Goal: Task Accomplishment & Management: Use online tool/utility

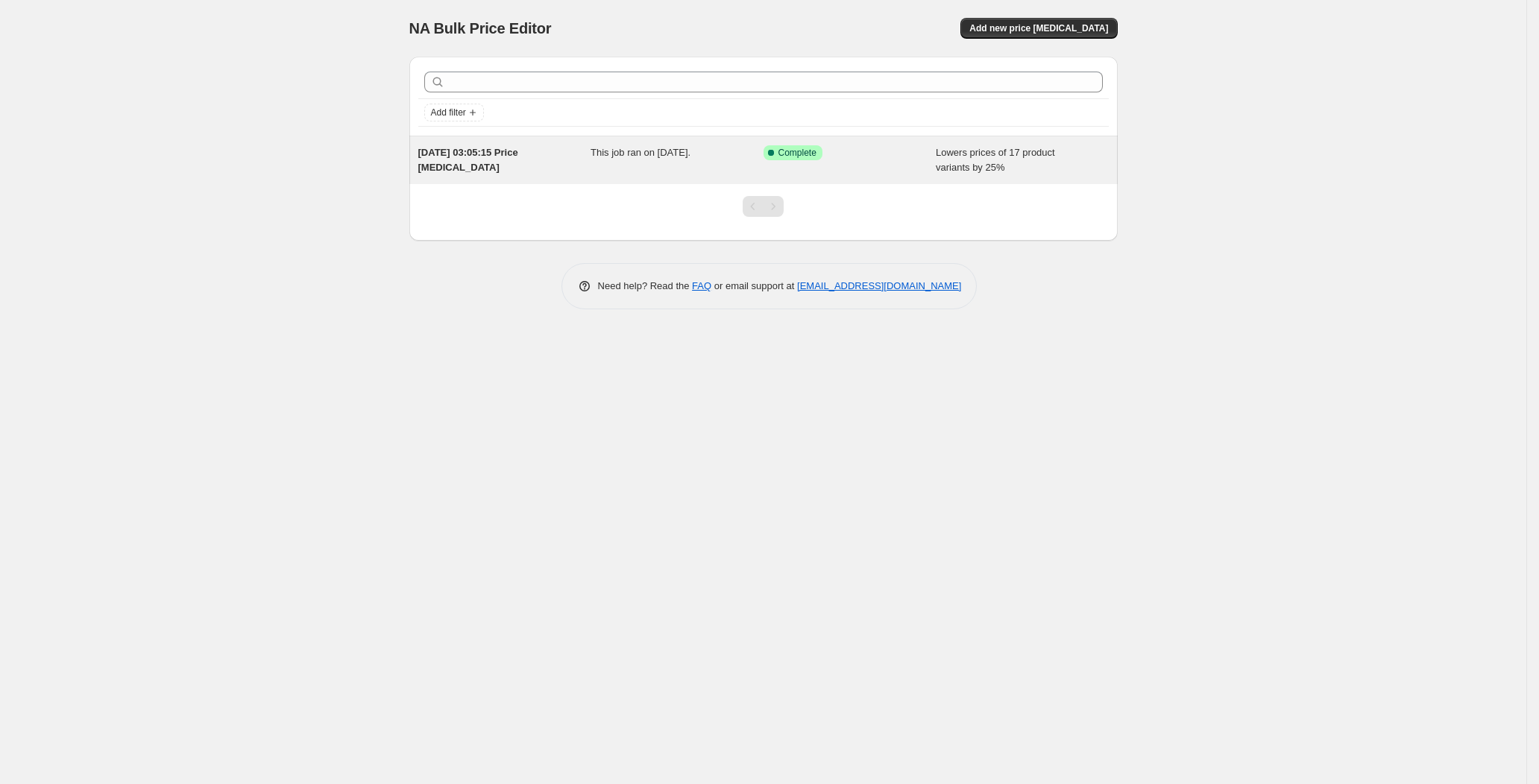
click at [677, 146] on span "This job ran on [DATE]." at bounding box center [639, 152] width 100 height 11
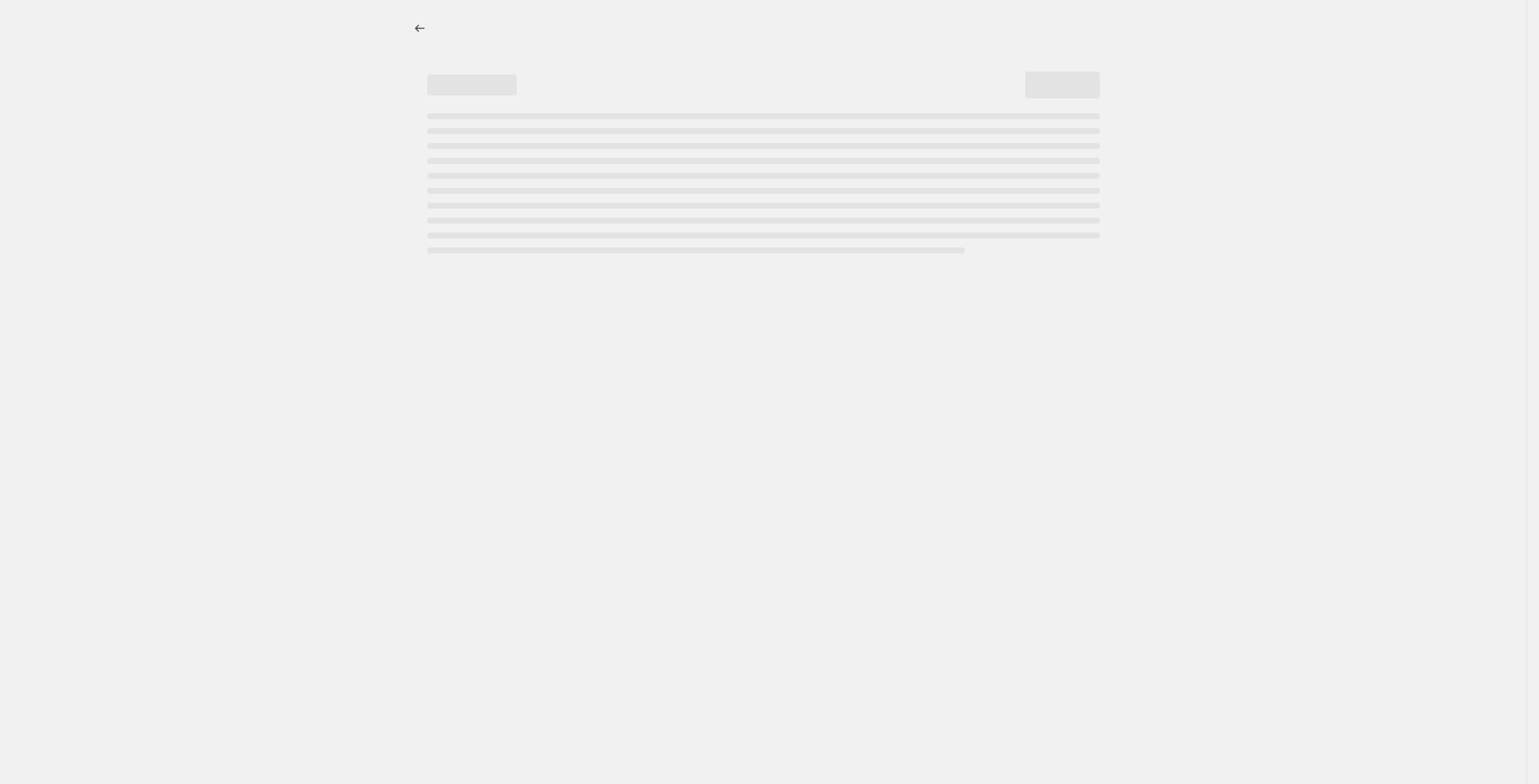
select select "percentage"
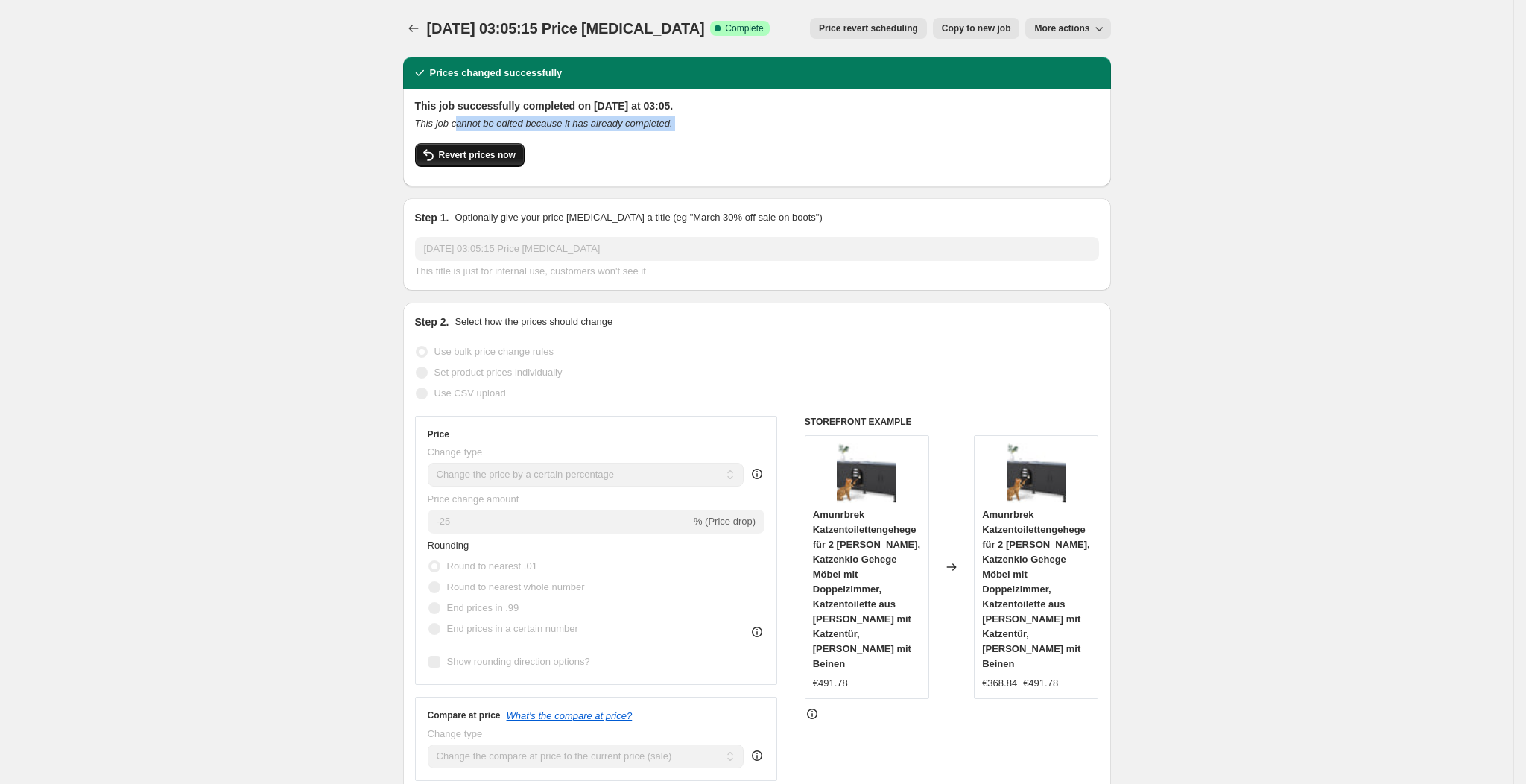
drag, startPoint x: 458, startPoint y: 127, endPoint x: 460, endPoint y: 153, distance: 26.1
click at [459, 148] on div "This job successfully completed on [DATE] at 03:05. This job cannot be edited b…" at bounding box center [757, 136] width 684 height 76
click at [460, 153] on span "Revert prices now" at bounding box center [477, 154] width 77 height 12
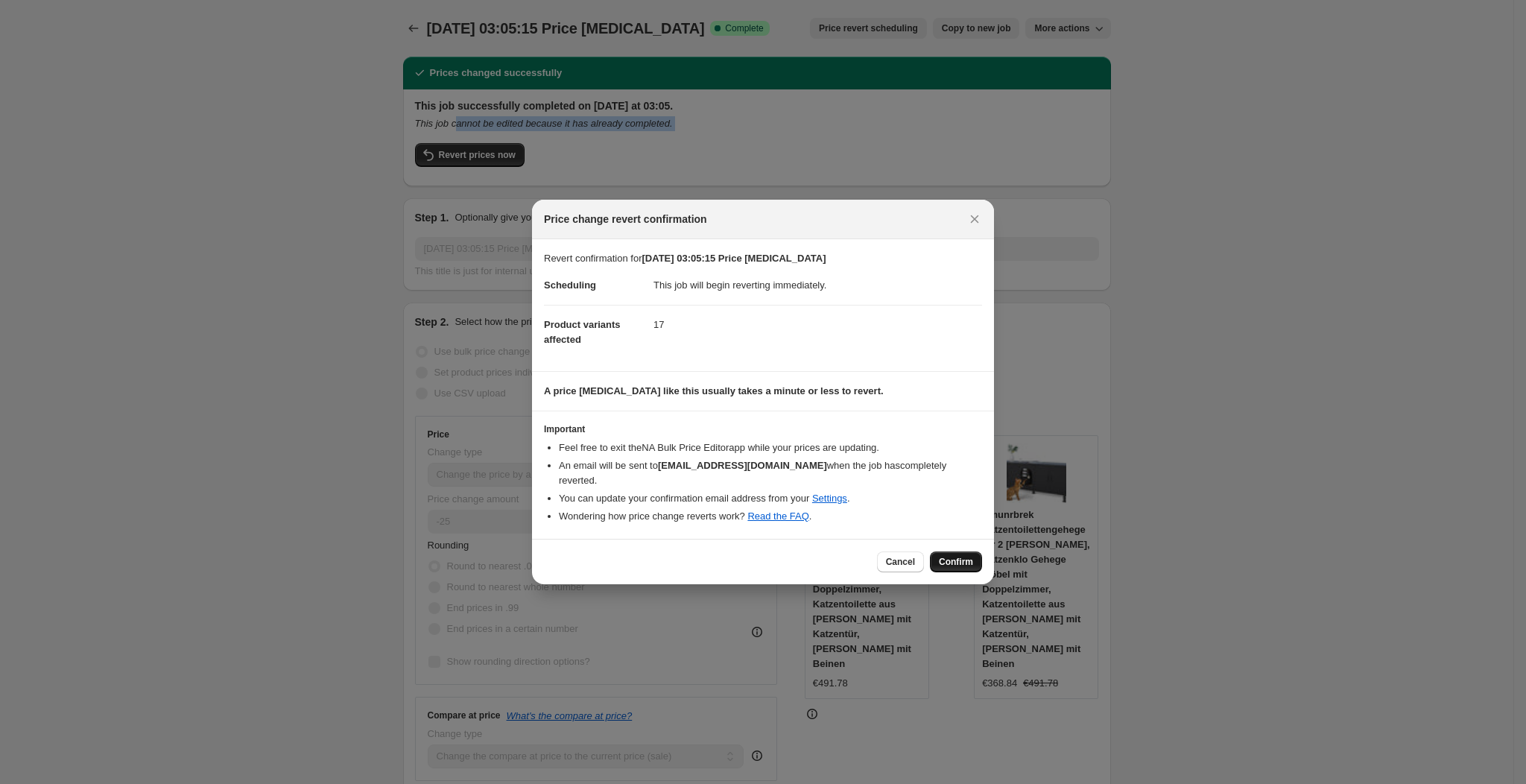
click at [959, 557] on span "Confirm" at bounding box center [956, 562] width 34 height 12
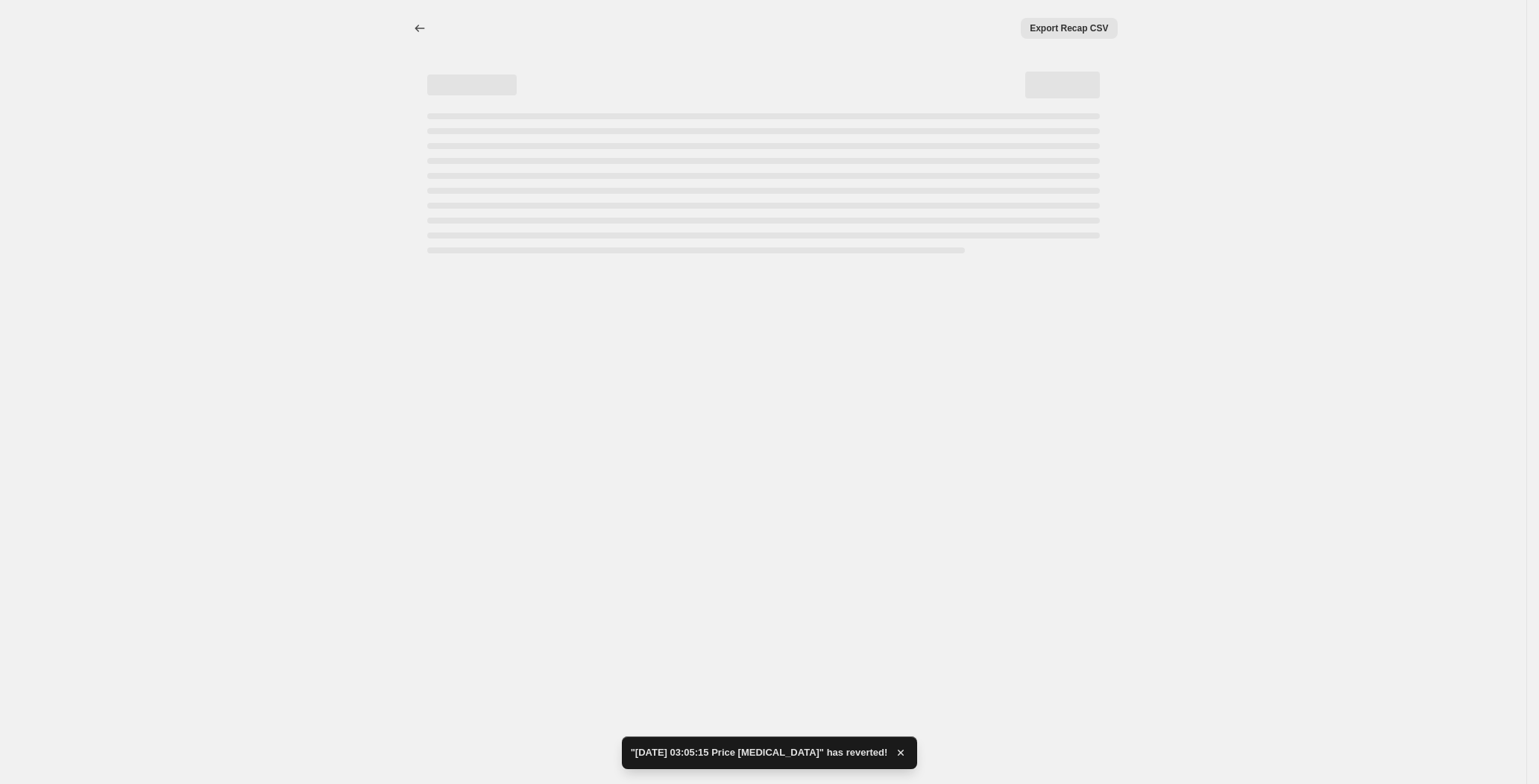
select select "percentage"
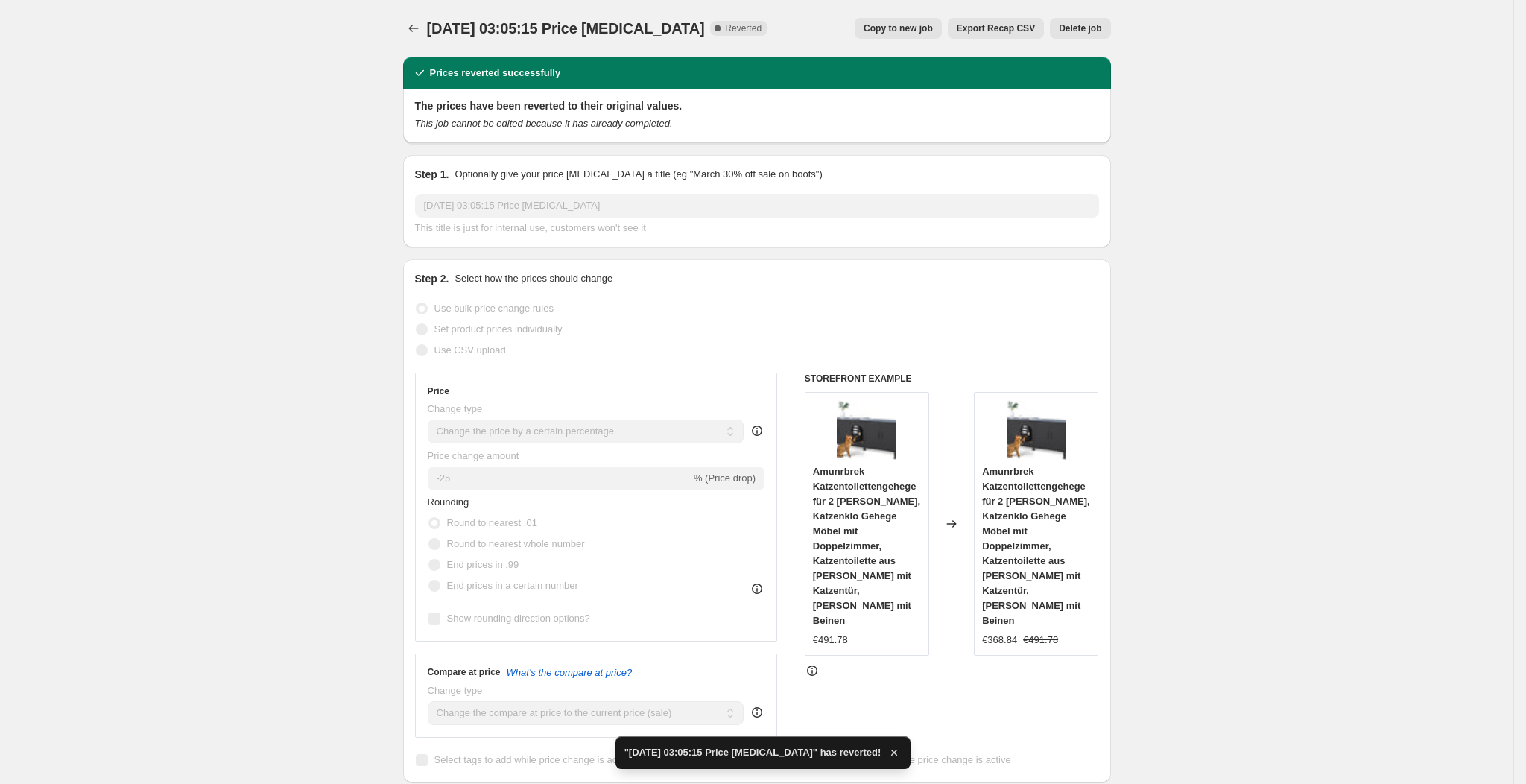
click at [1099, 20] on button "Delete job" at bounding box center [1080, 28] width 60 height 21
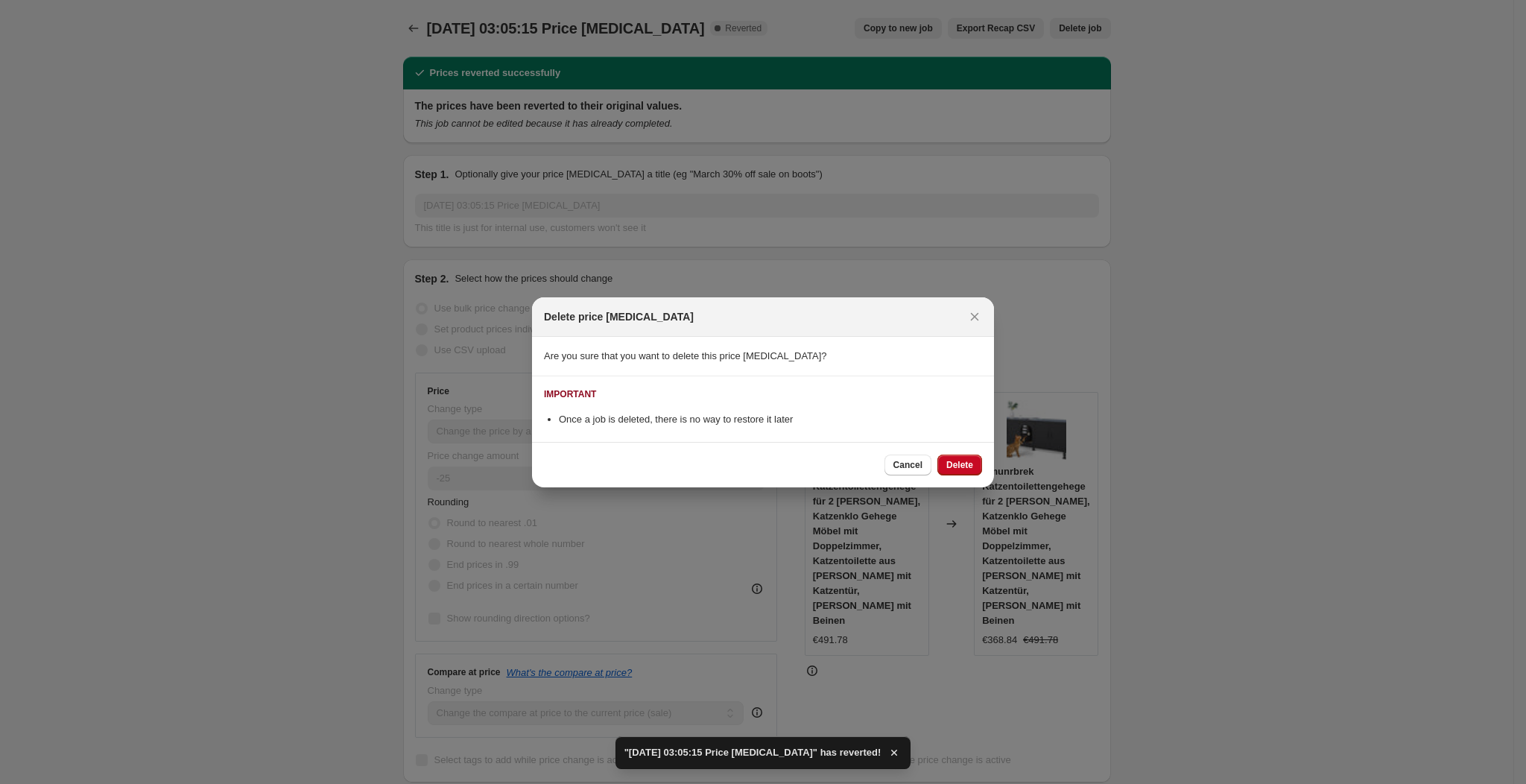
click at [959, 453] on div "Cancel Delete" at bounding box center [763, 464] width 462 height 45
drag, startPoint x: 955, startPoint y: 458, endPoint x: 902, endPoint y: 388, distance: 87.8
click at [949, 459] on span "Delete" at bounding box center [960, 464] width 27 height 12
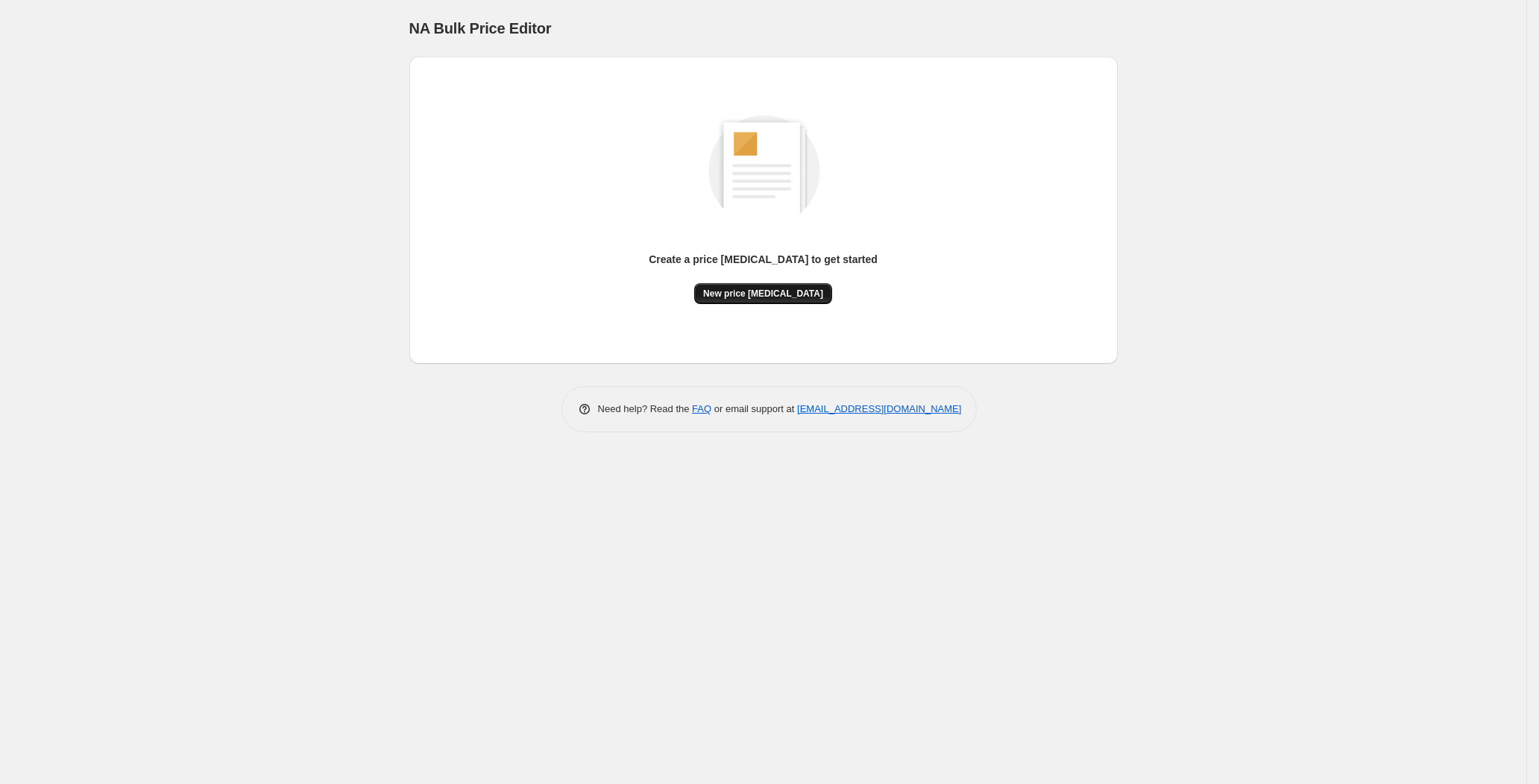
click at [779, 300] on button "New price [MEDICAL_DATA]" at bounding box center [763, 294] width 138 height 21
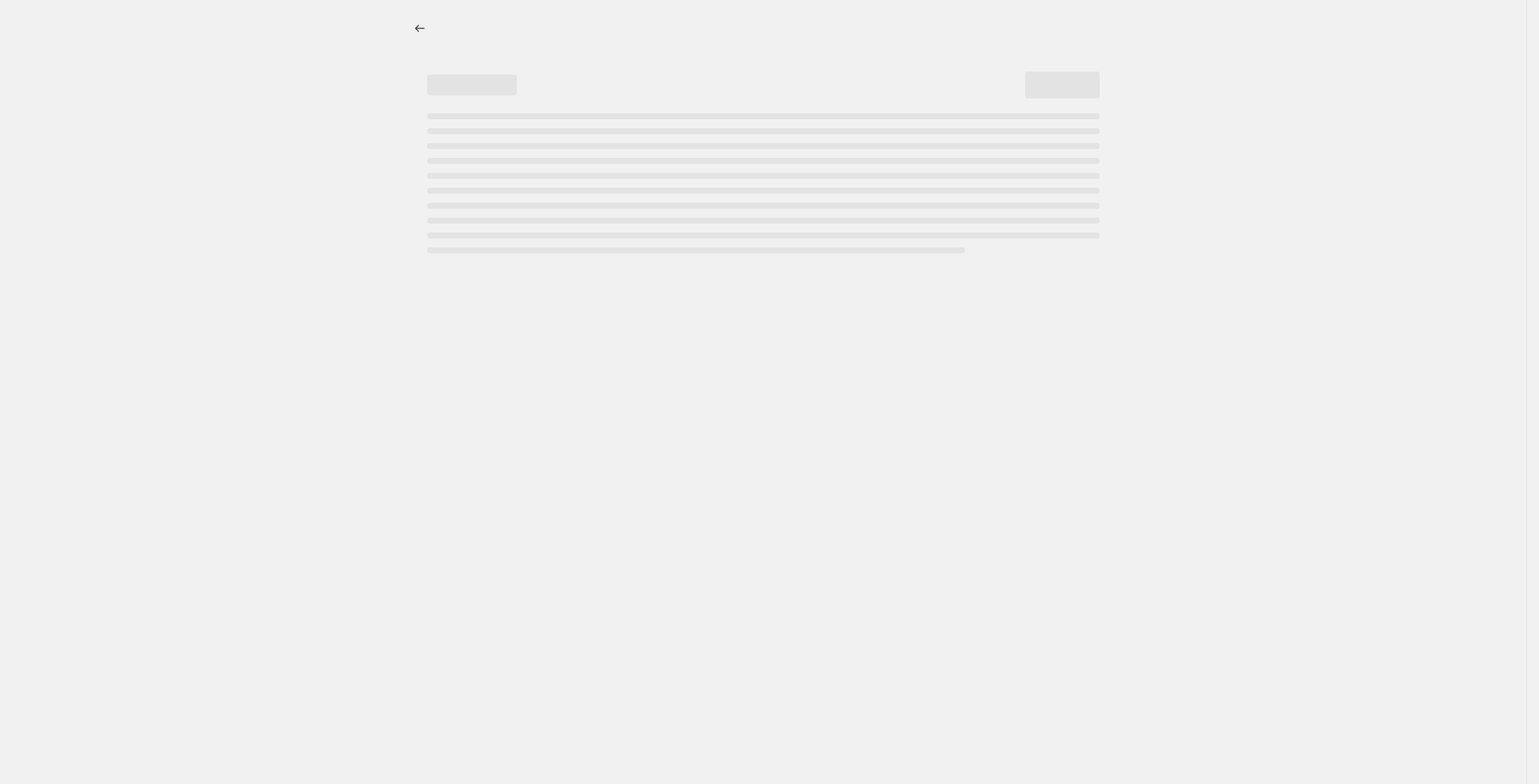
select select "percentage"
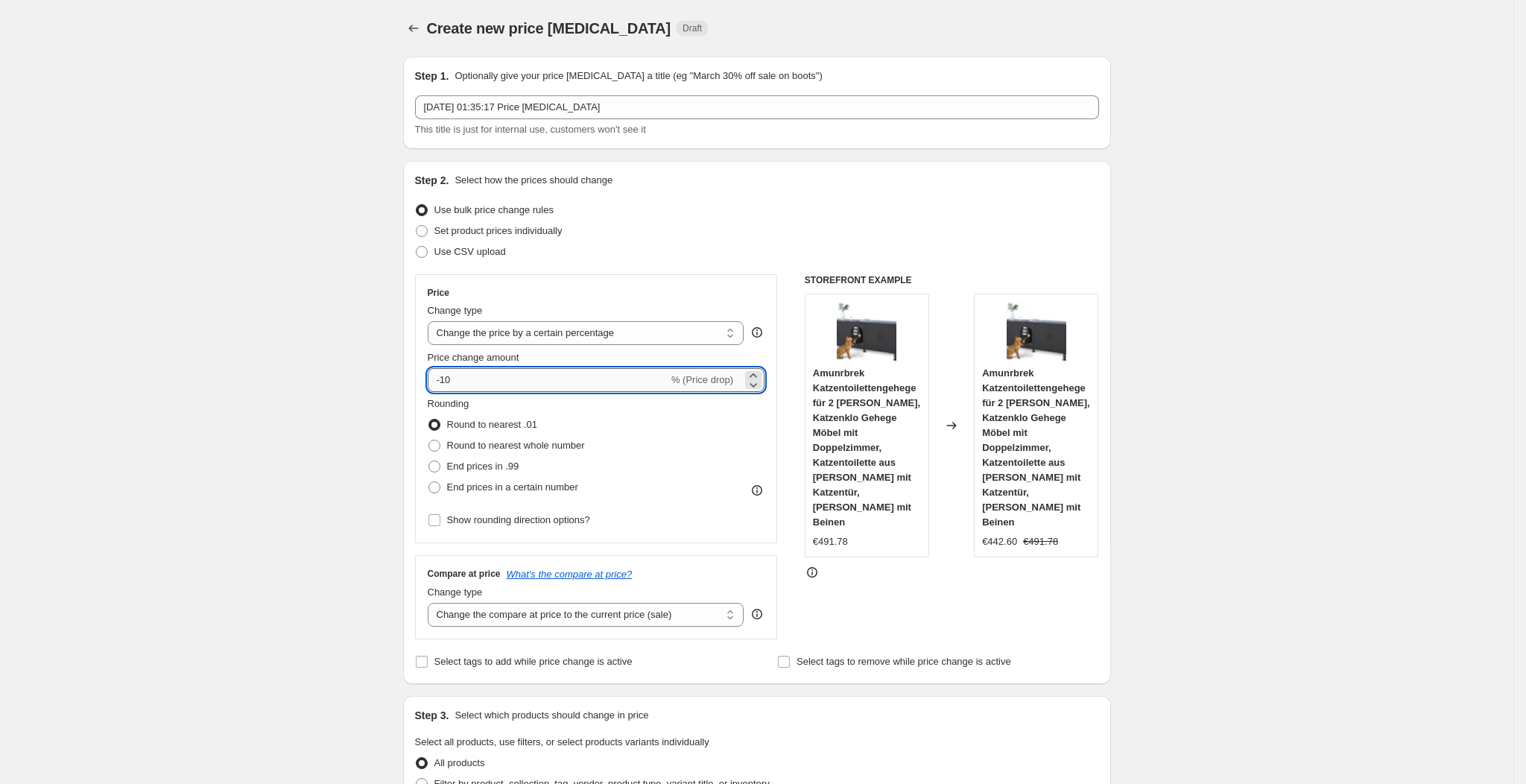
click at [524, 376] on input "-10" at bounding box center [548, 380] width 240 height 23
type input "-1"
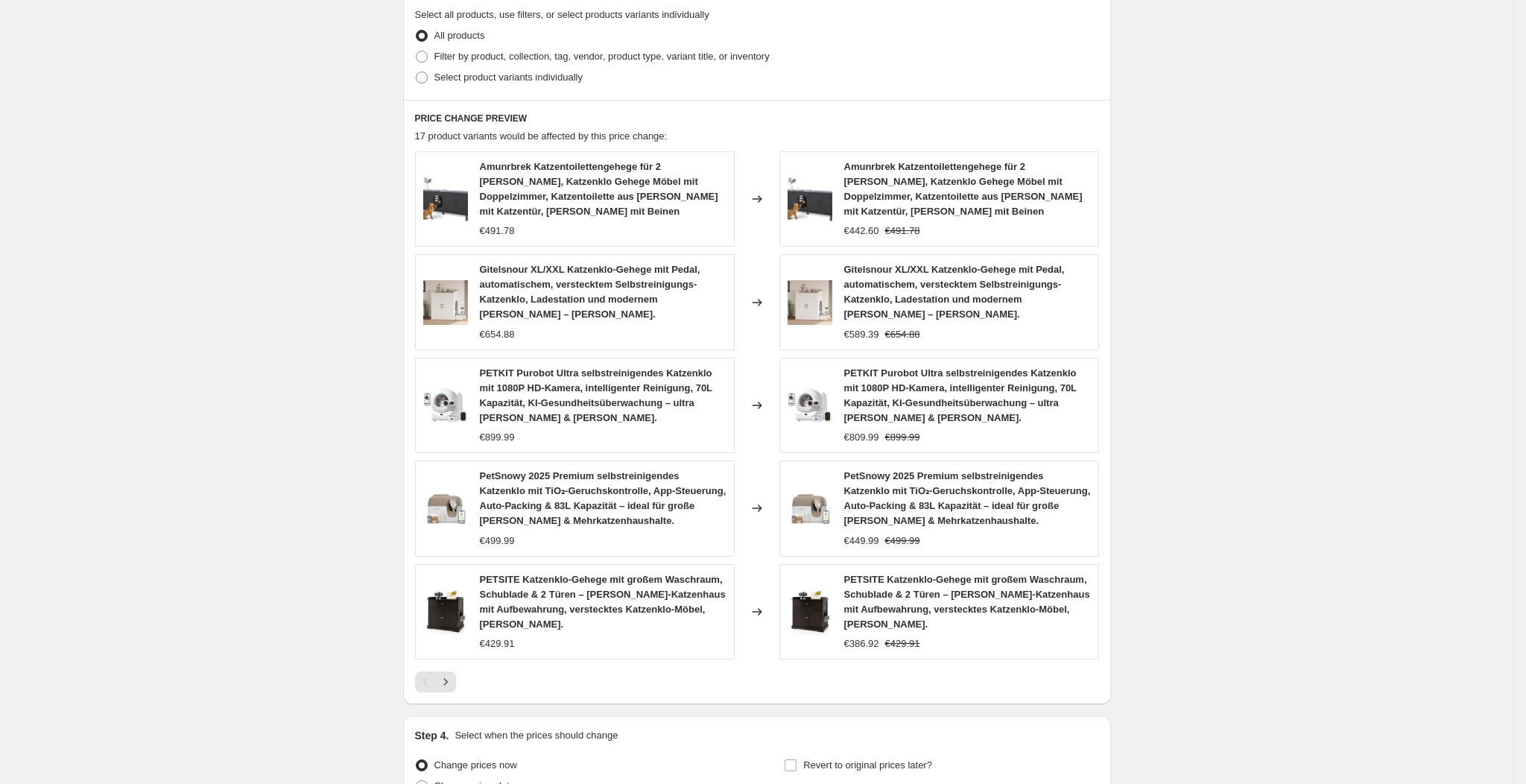
scroll to position [867, 0]
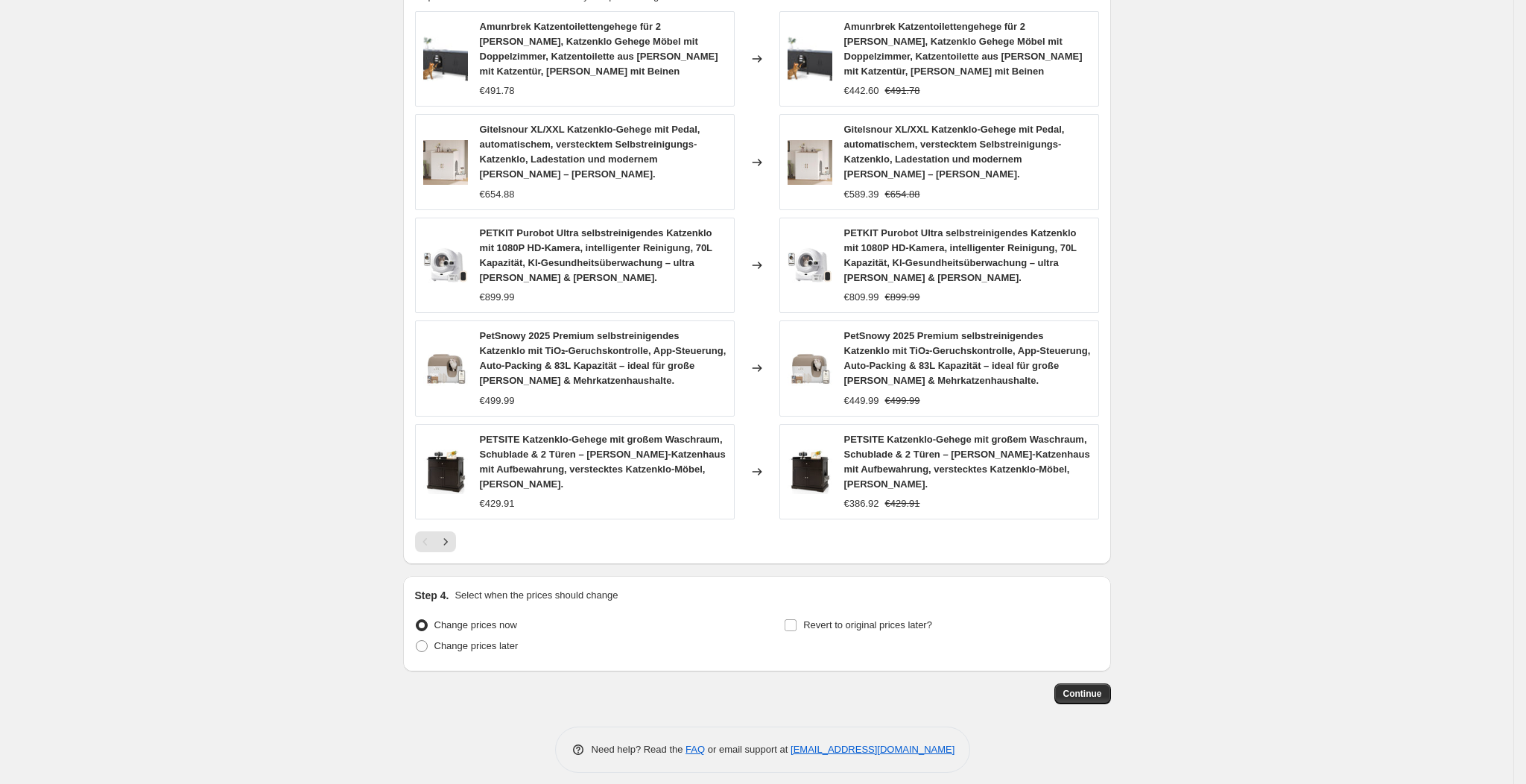
type input "-30"
click at [1087, 688] on span "Continue" at bounding box center [1083, 693] width 38 height 12
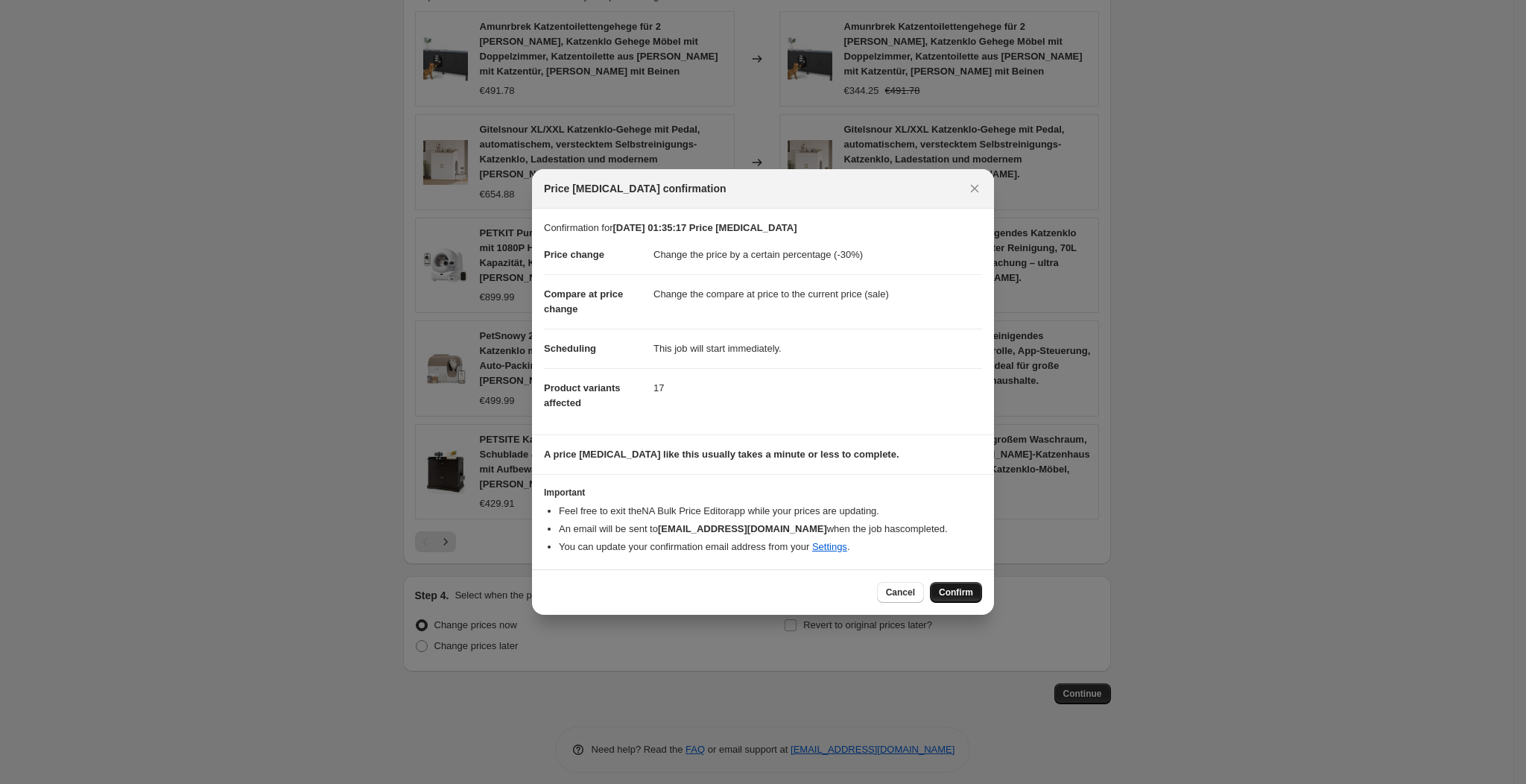
click at [949, 585] on button "Confirm" at bounding box center [956, 592] width 52 height 21
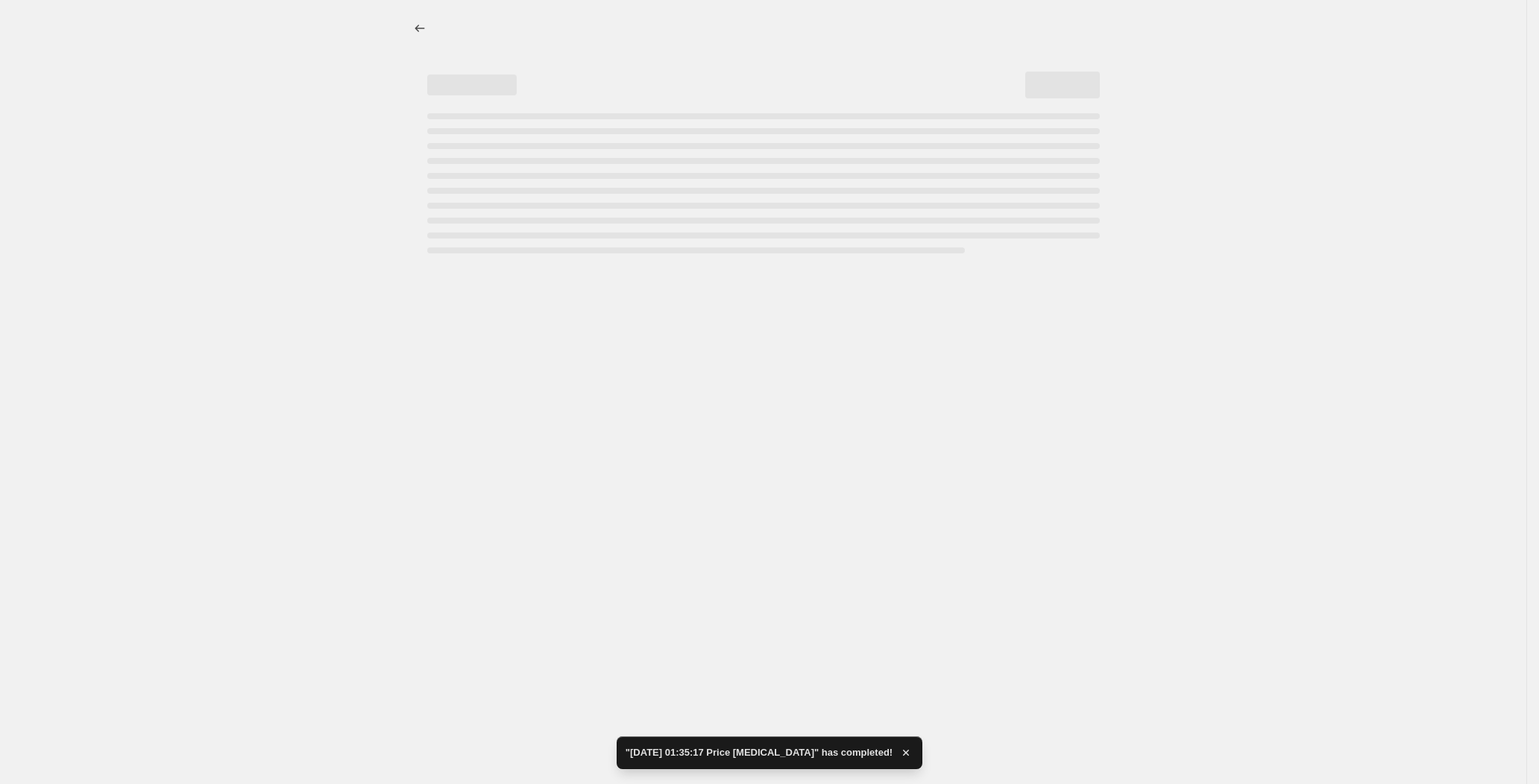
select select "percentage"
